Goal: Transaction & Acquisition: Purchase product/service

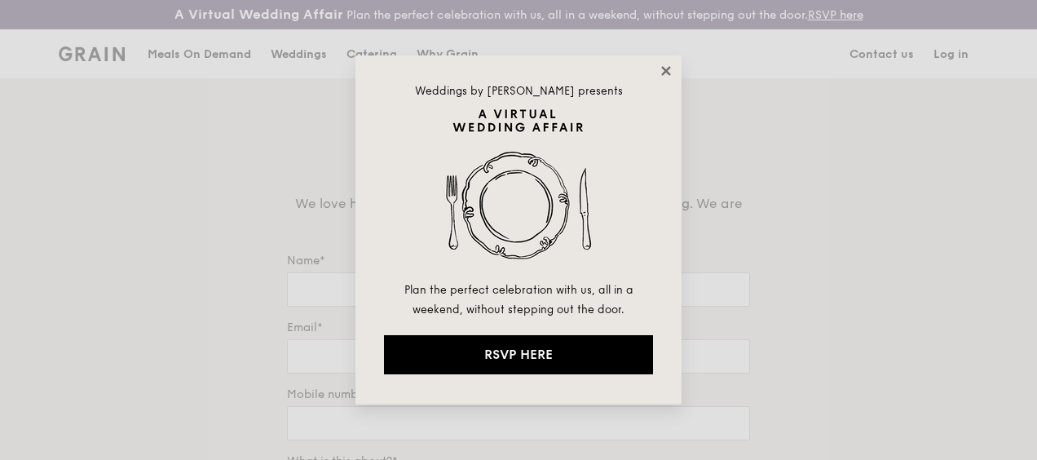
click at [665, 69] on icon at bounding box center [665, 70] width 9 height 9
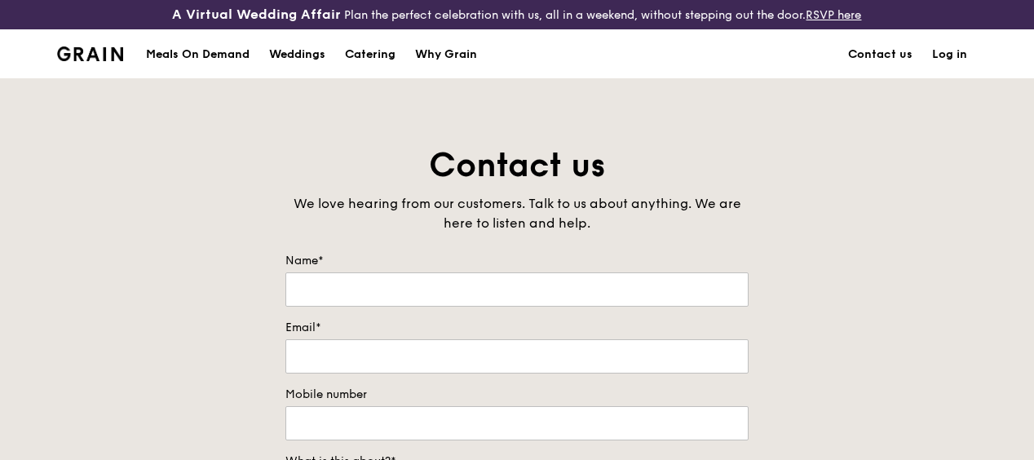
click at [205, 62] on div "Meals On Demand" at bounding box center [198, 54] width 104 height 49
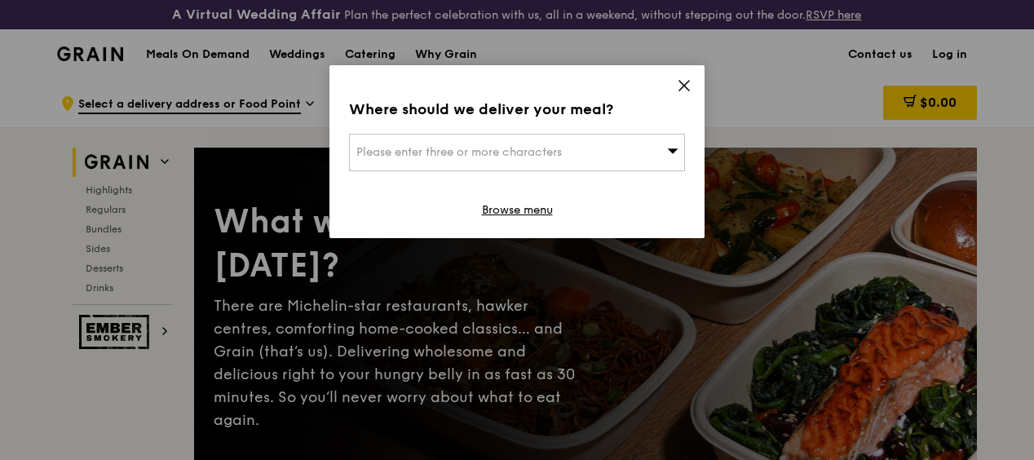
click at [629, 159] on div "Please enter three or more characters" at bounding box center [517, 153] width 336 height 38
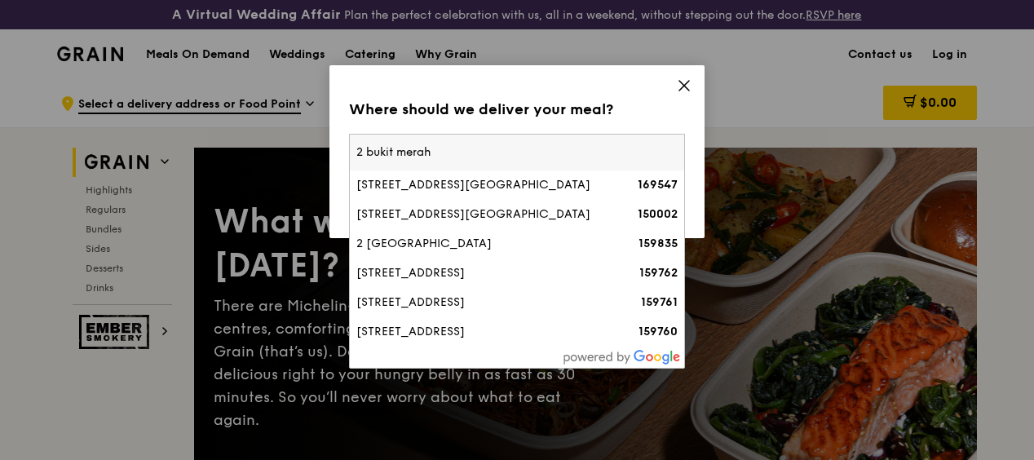
type input "2 bukit merah"
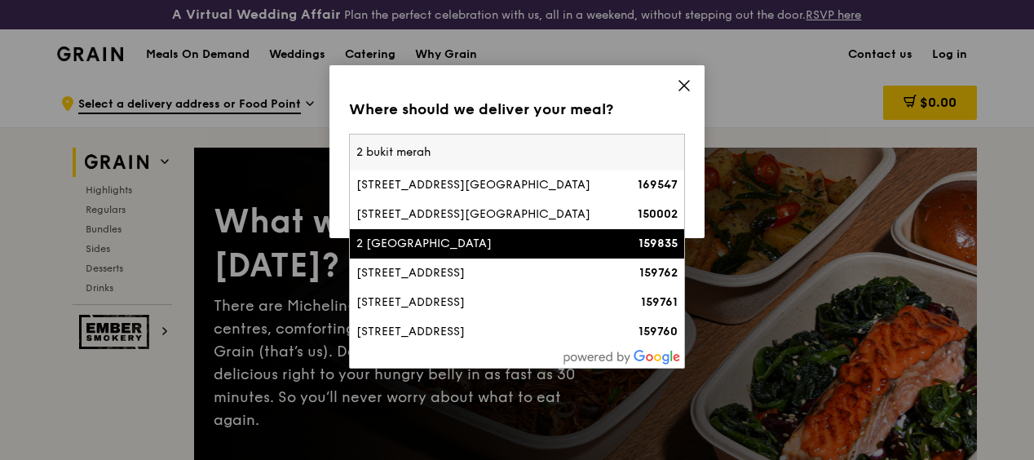
click at [579, 234] on li "2 Bukit Merah Central 159835" at bounding box center [517, 243] width 334 height 29
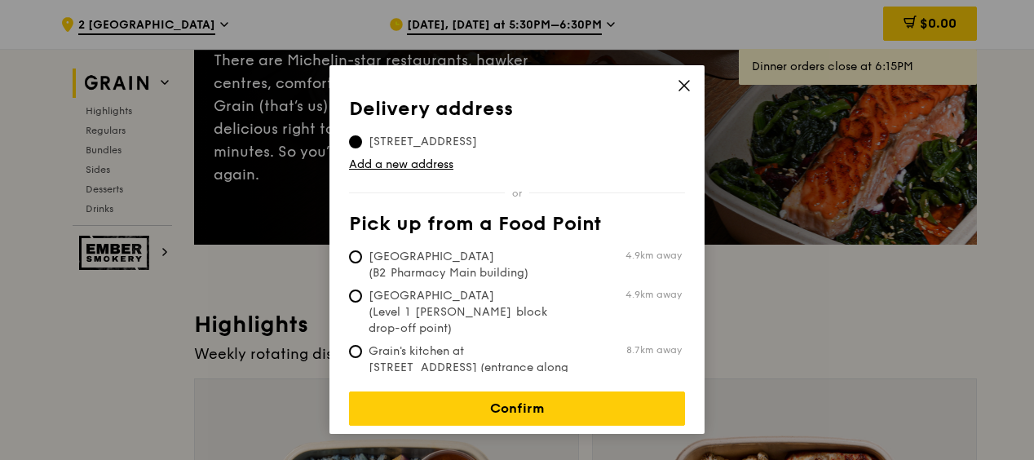
scroll to position [163, 0]
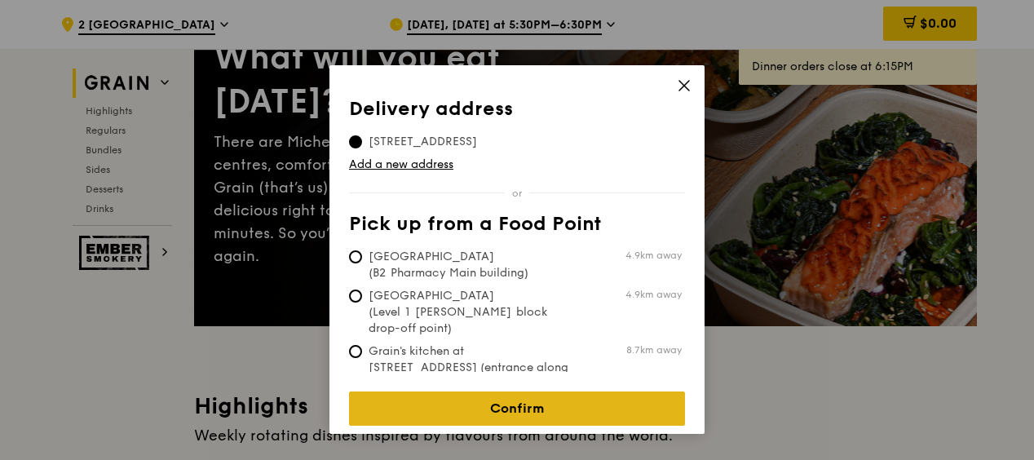
click at [541, 391] on link "Confirm" at bounding box center [517, 408] width 336 height 34
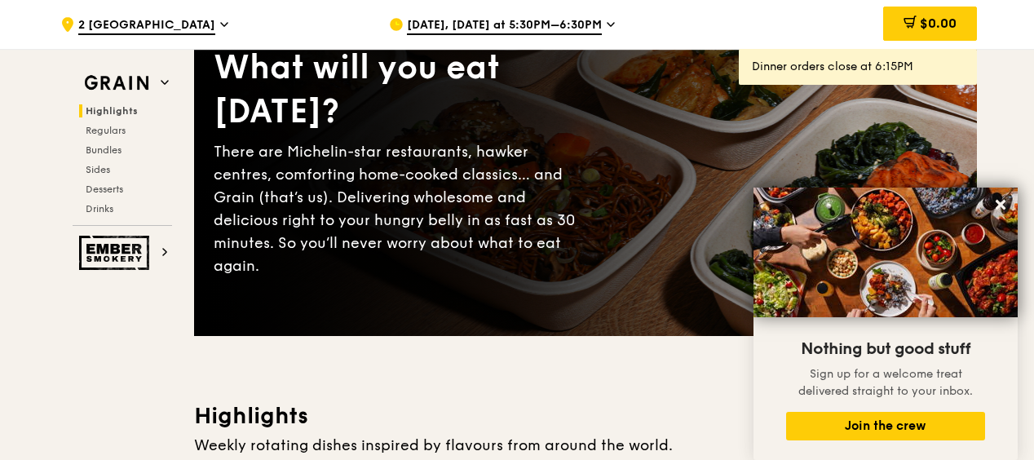
scroll to position [0, 0]
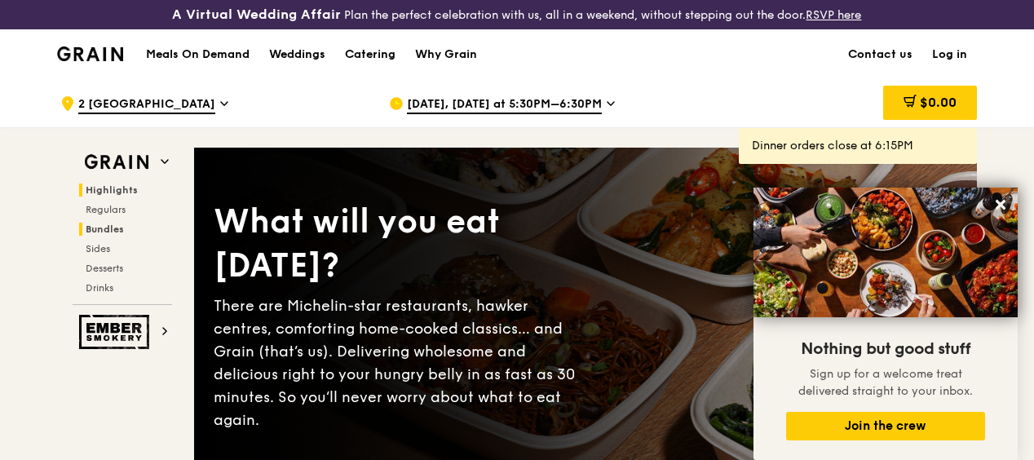
click at [101, 235] on span "Bundles" at bounding box center [105, 228] width 38 height 11
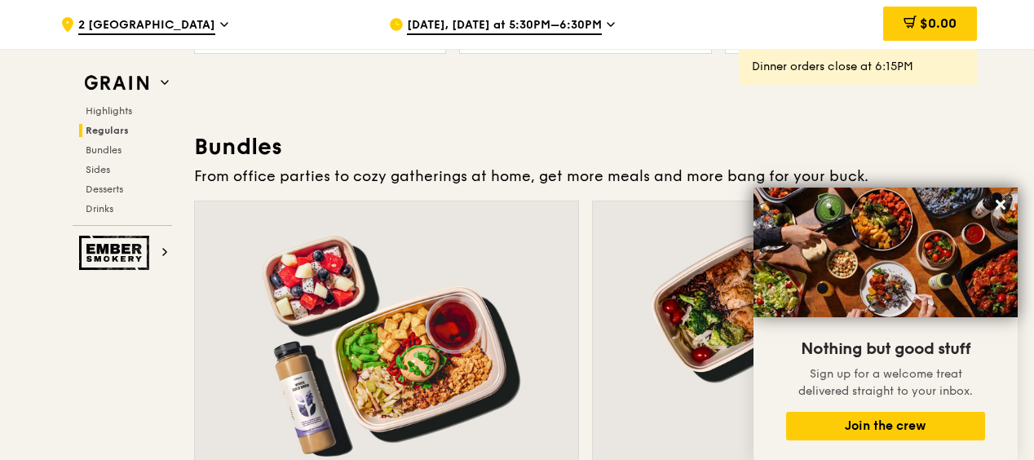
scroll to position [2081, 0]
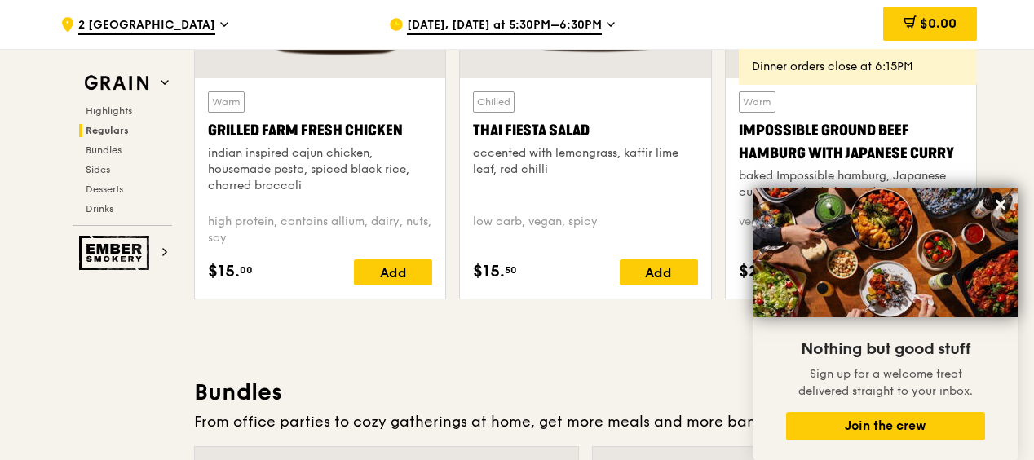
click at [580, 17] on span "Sep 25, Today at 5:30PM–6:30PM" at bounding box center [504, 26] width 195 height 18
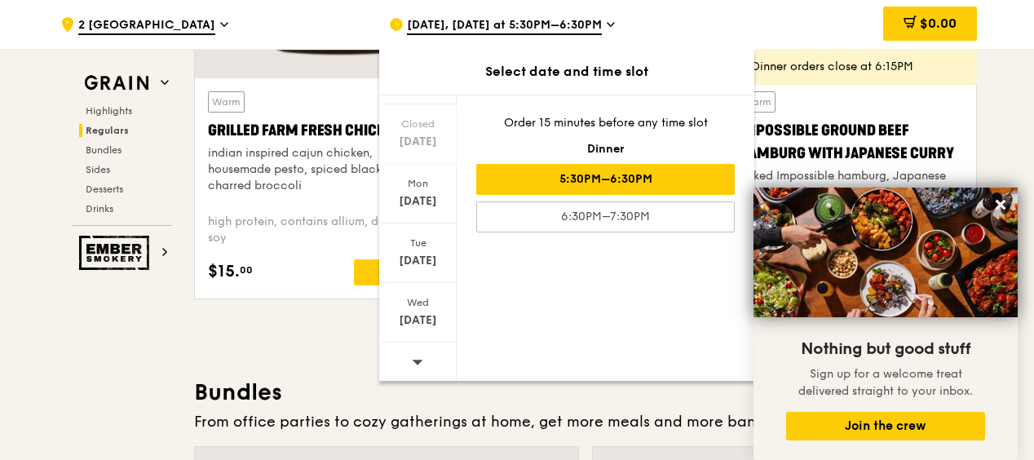
scroll to position [215, 0]
click at [423, 359] on div at bounding box center [417, 360] width 77 height 42
click at [430, 316] on div "Oct 8" at bounding box center [418, 317] width 73 height 16
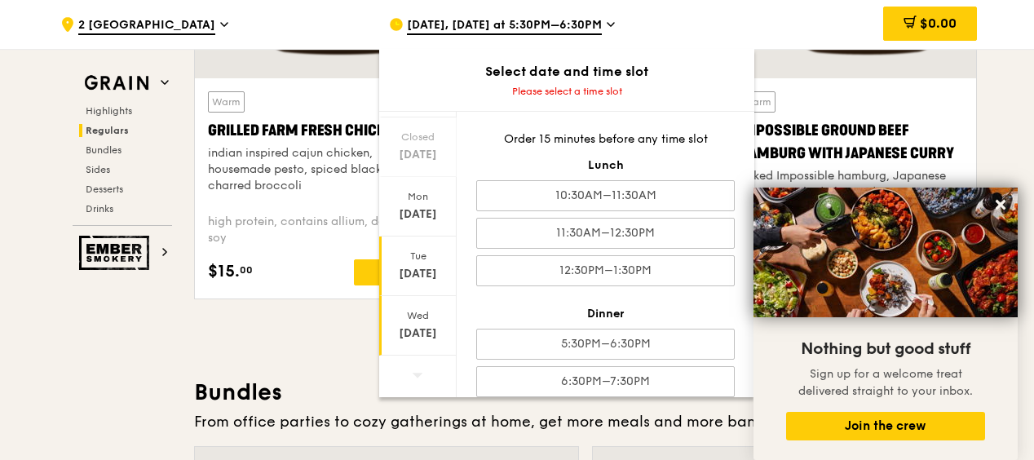
click at [413, 264] on div "Tue Oct 7" at bounding box center [417, 266] width 77 height 60
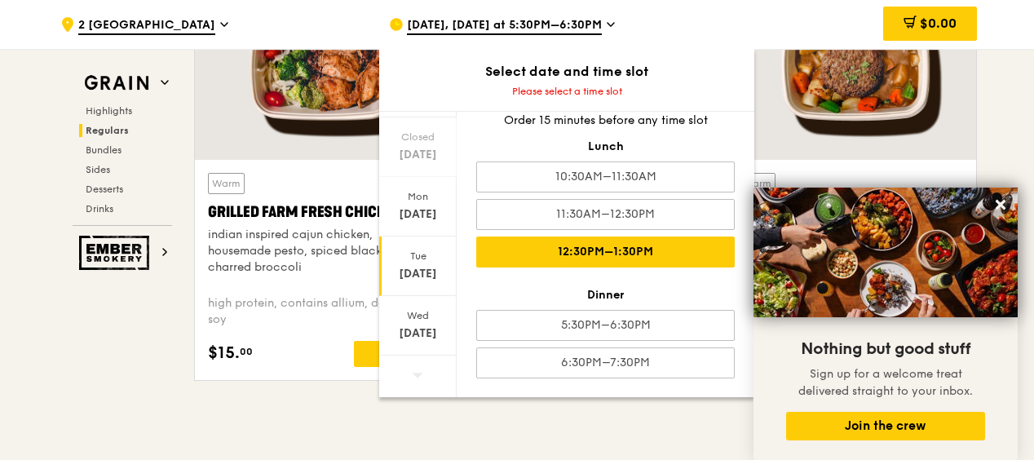
scroll to position [0, 0]
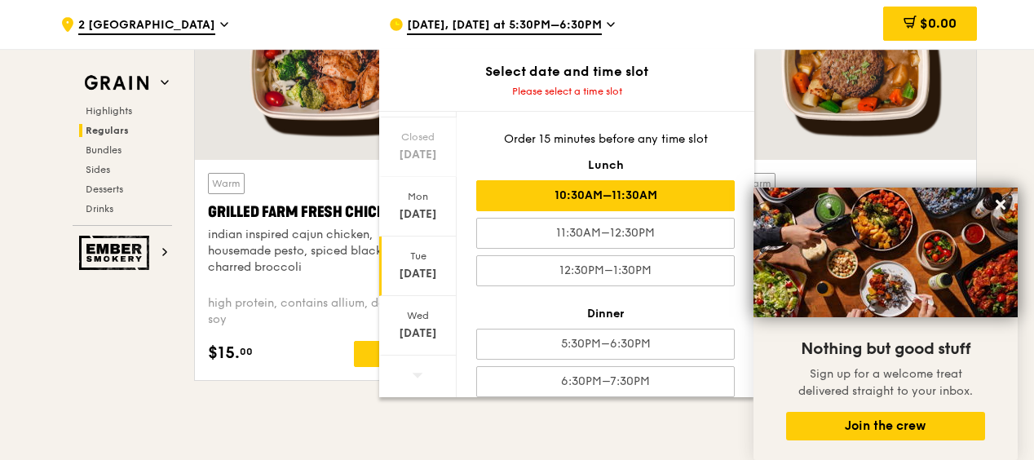
click at [622, 204] on div "10:30AM–11:30AM" at bounding box center [605, 195] width 258 height 31
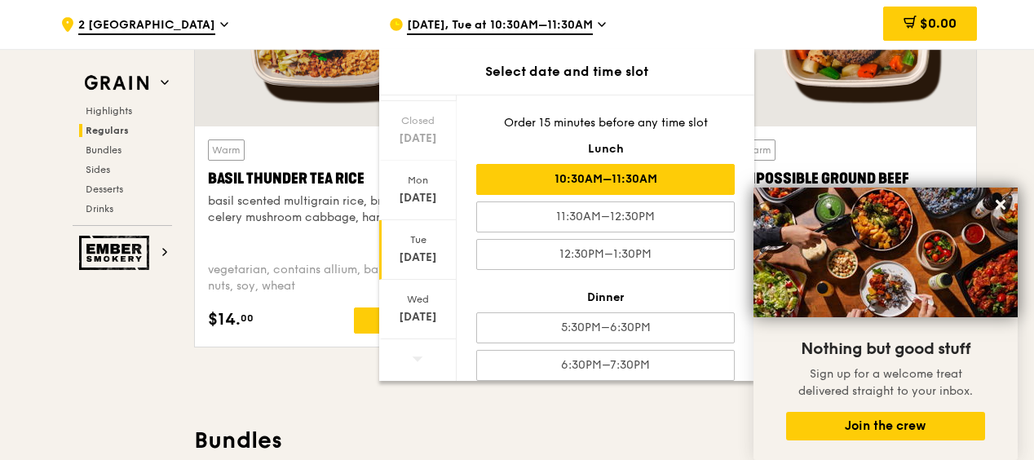
scroll to position [2328, 0]
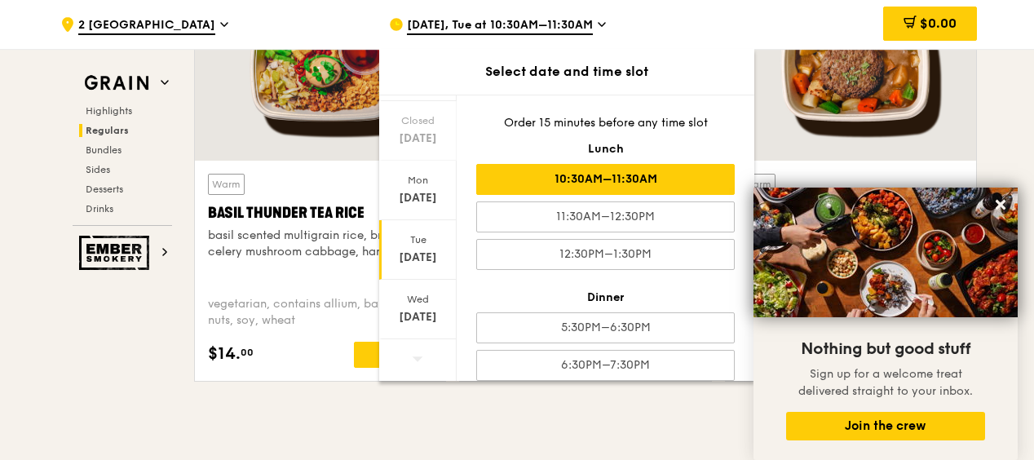
click at [624, 183] on div "10:30AM–11:30AM" at bounding box center [605, 179] width 258 height 31
click at [624, 179] on div "10:30AM–11:30AM" at bounding box center [605, 179] width 258 height 31
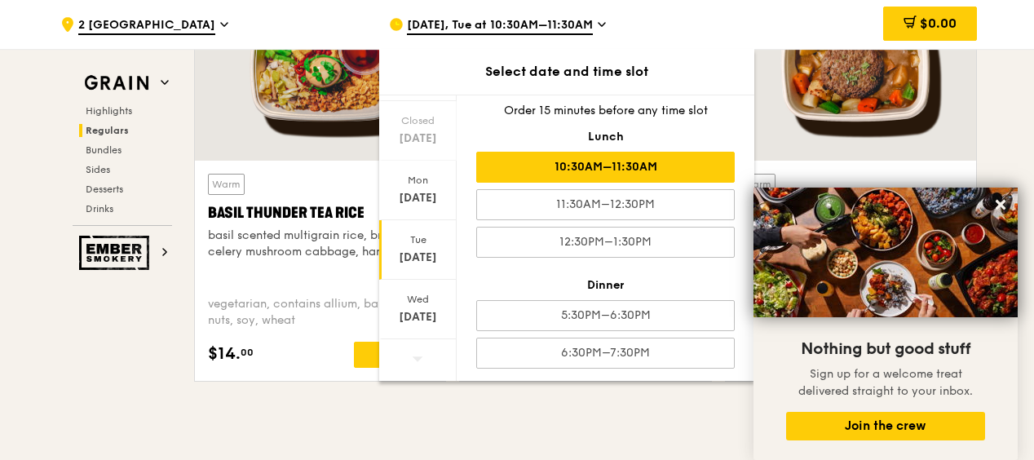
scroll to position [19, 0]
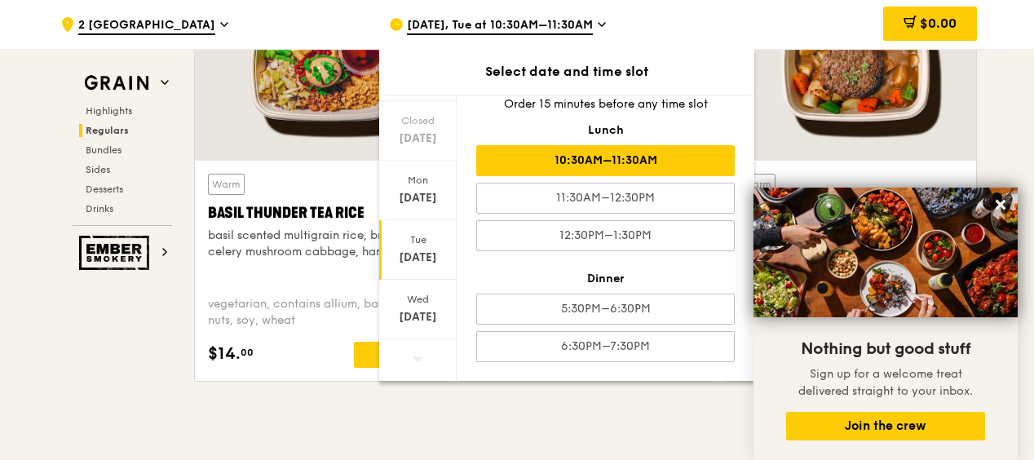
click at [598, 20] on icon at bounding box center [602, 24] width 8 height 15
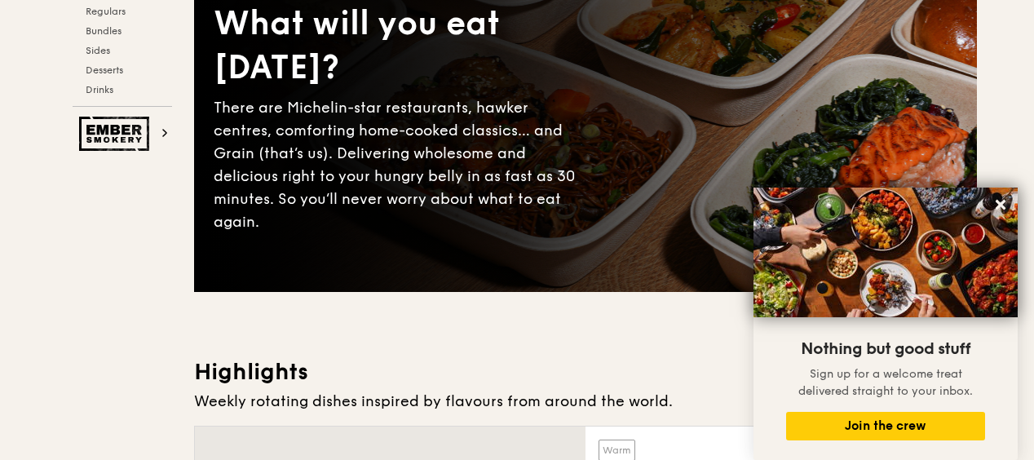
scroll to position [0, 0]
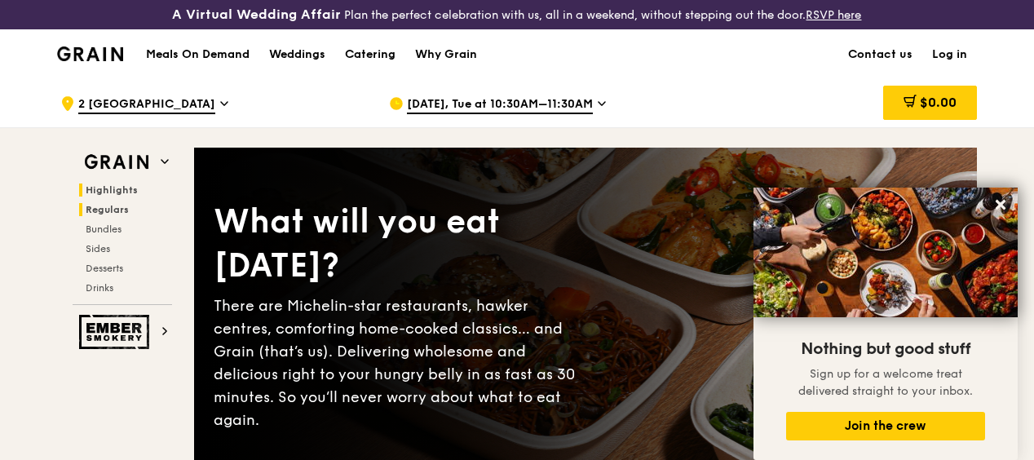
click at [117, 215] on span "Regulars" at bounding box center [107, 209] width 43 height 11
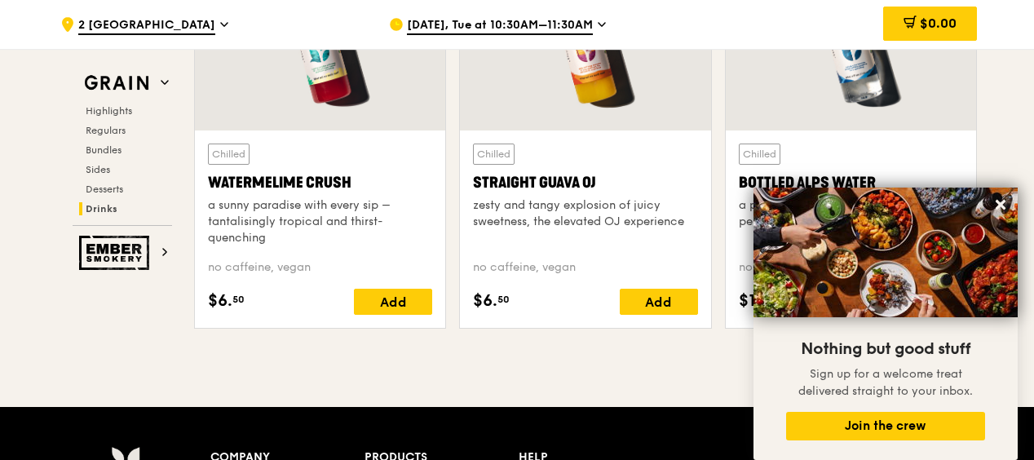
scroll to position [7033, 0]
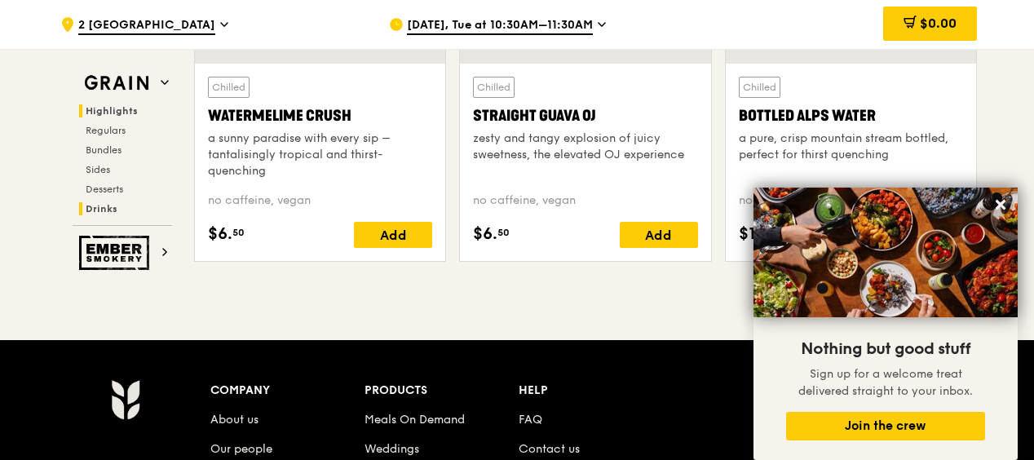
click at [108, 109] on span "Highlights" at bounding box center [112, 110] width 52 height 11
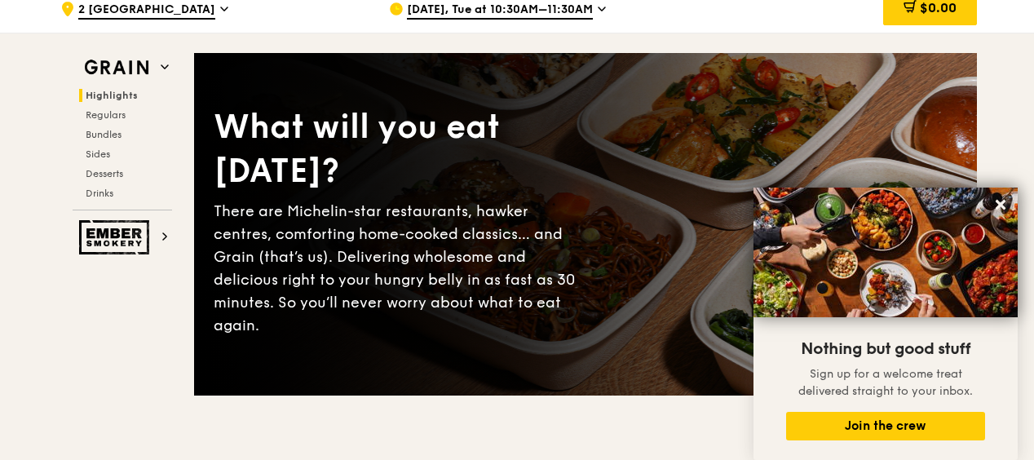
scroll to position [0, 0]
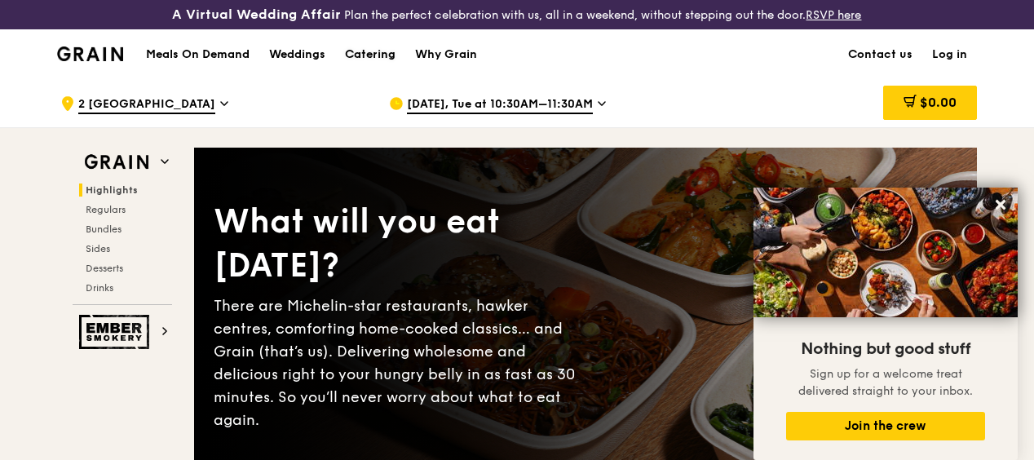
click at [362, 68] on div "Catering" at bounding box center [370, 54] width 51 height 49
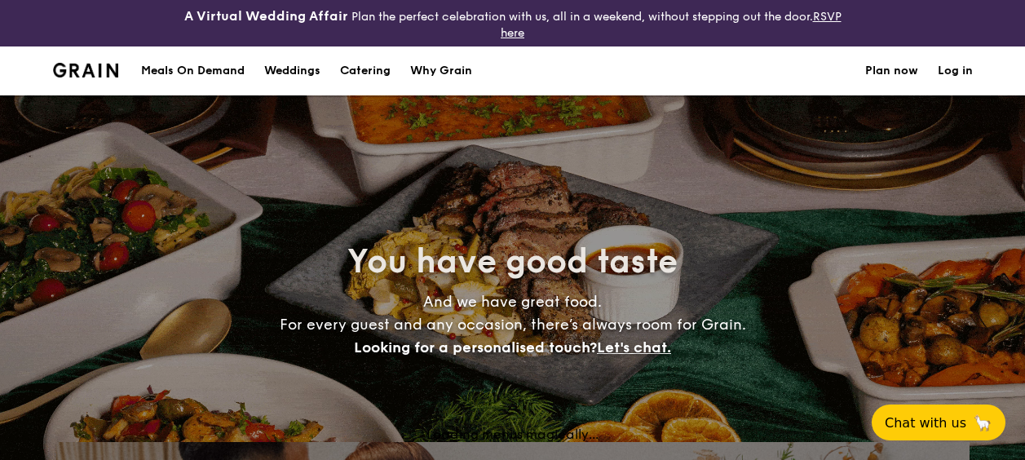
select select
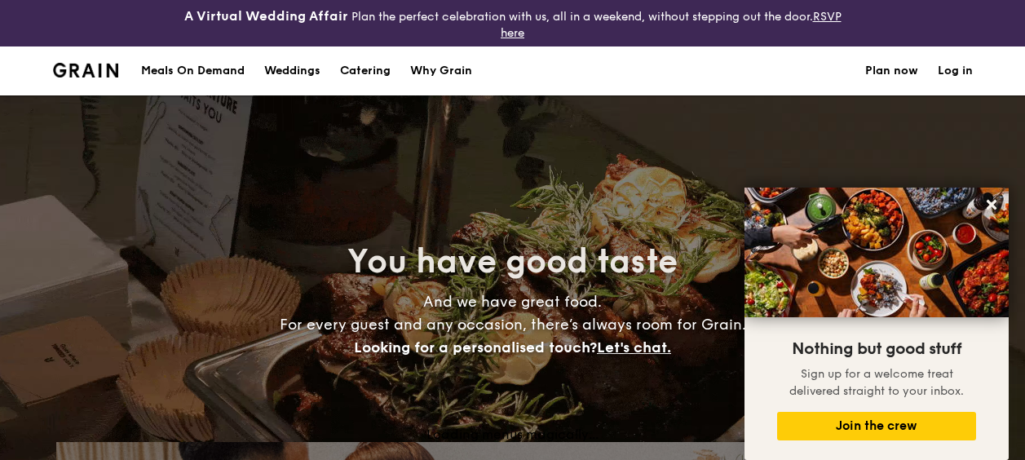
click at [200, 69] on div "Meals On Demand" at bounding box center [193, 70] width 104 height 49
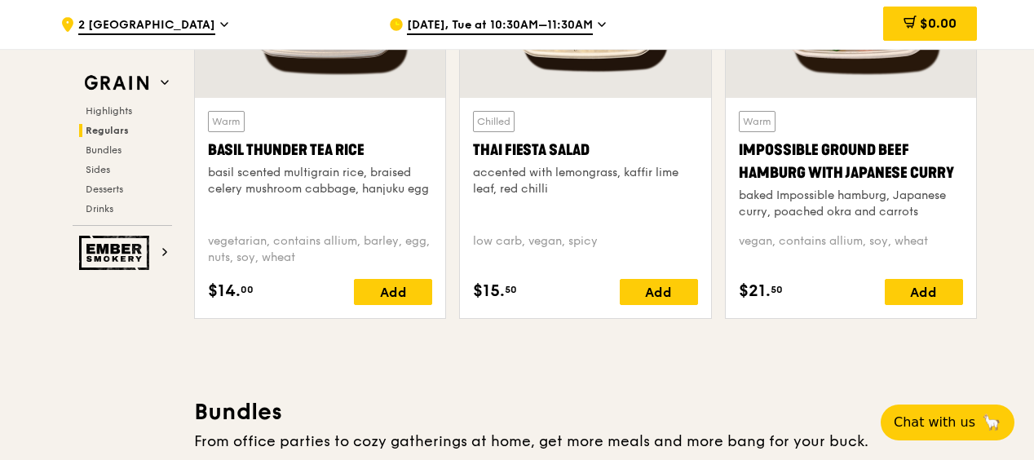
scroll to position [2611, 0]
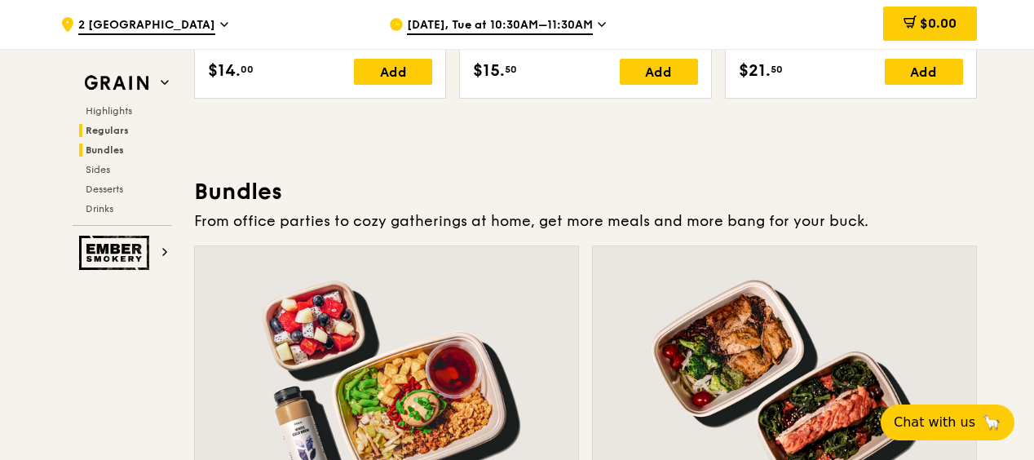
click at [106, 147] on span "Bundles" at bounding box center [105, 149] width 38 height 11
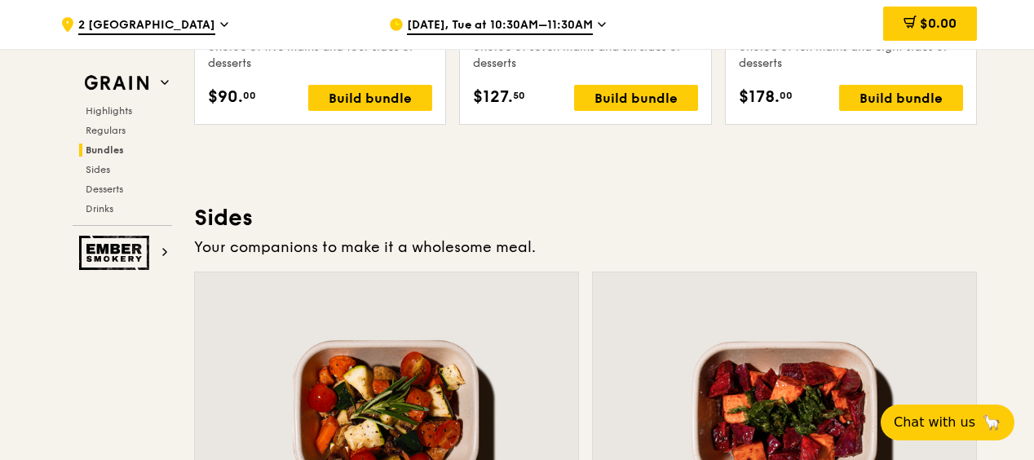
scroll to position [3879, 0]
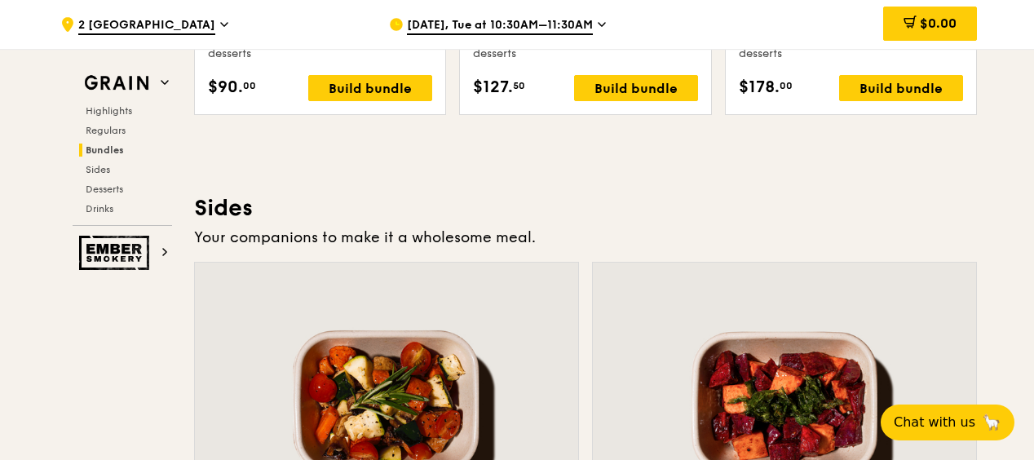
click at [773, 249] on div "Your companions to make it a wholesome meal." at bounding box center [585, 237] width 783 height 23
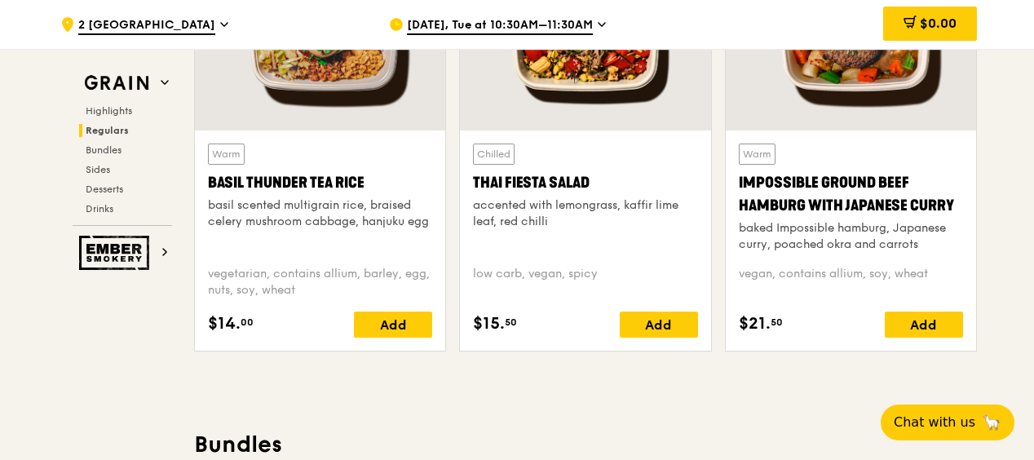
scroll to position [2002, 0]
